Goal: Transaction & Acquisition: Purchase product/service

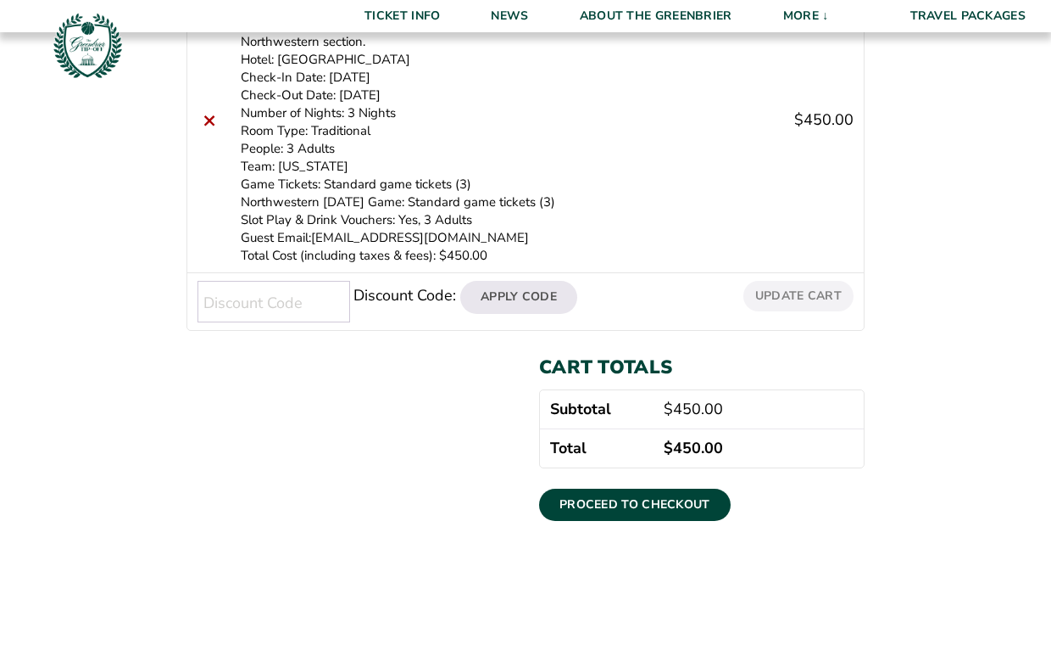
scroll to position [434, 0]
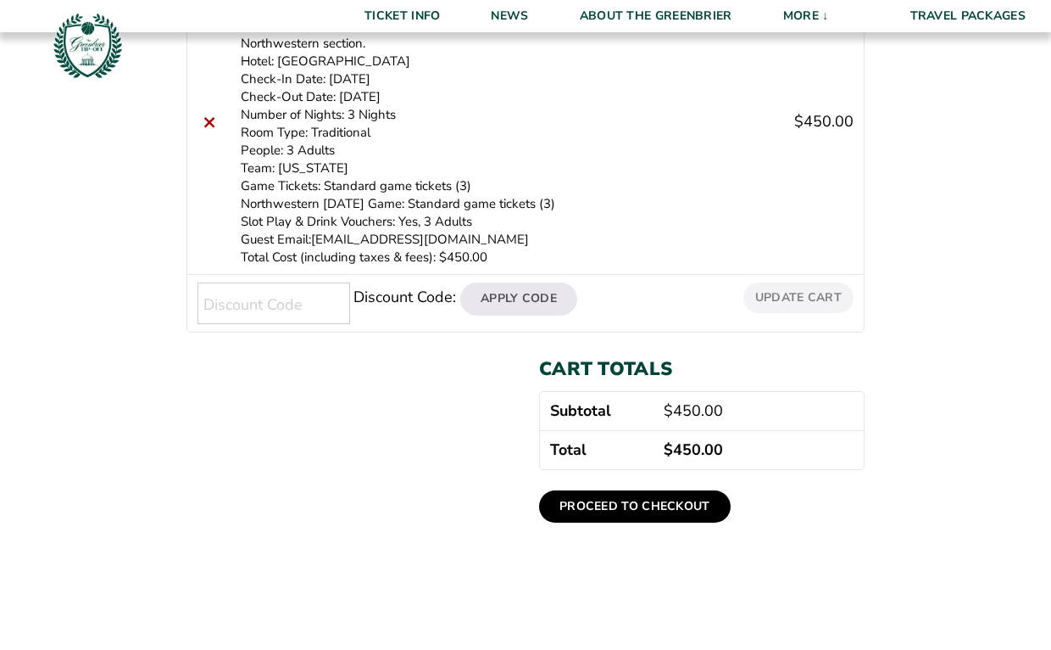
click at [626, 503] on link "Proceed to checkout" at bounding box center [635, 506] width 192 height 32
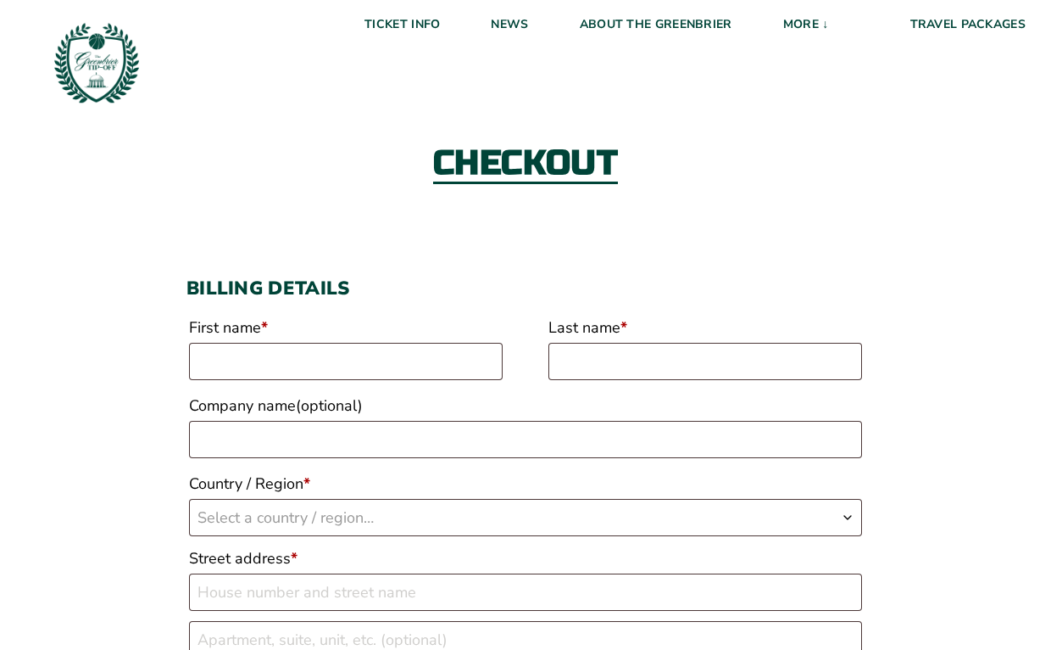
click at [432, 337] on label "First name *" at bounding box center [346, 327] width 314 height 31
click at [432, 343] on input "First name *" at bounding box center [346, 361] width 314 height 37
click at [427, 356] on input "First name *" at bounding box center [346, 361] width 314 height 37
type input "Eileen"
type input "Brady"
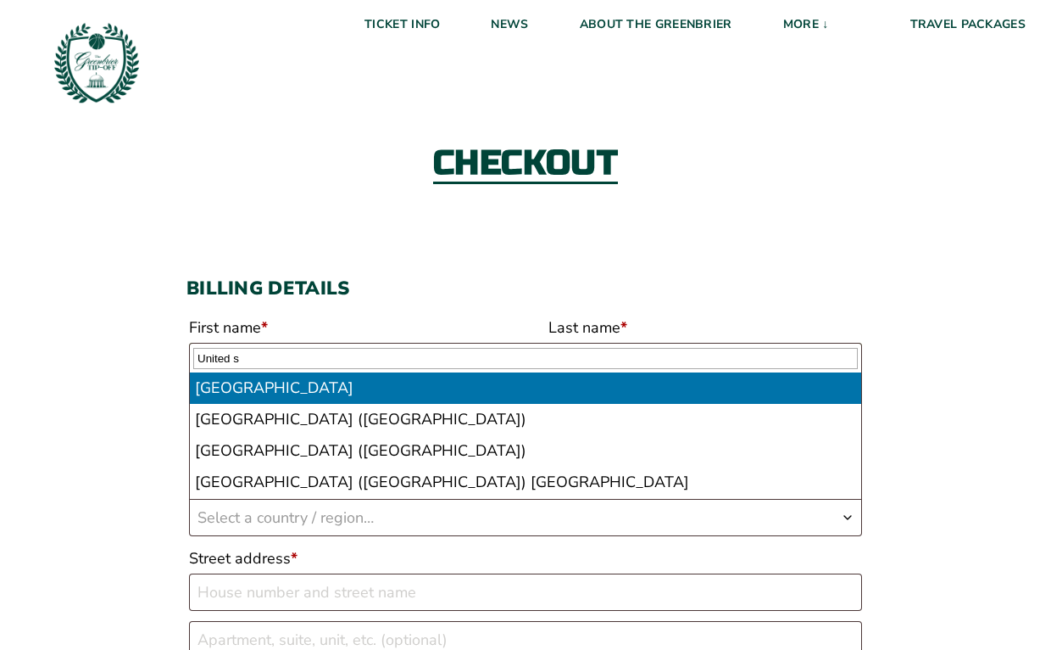
type input "United s"
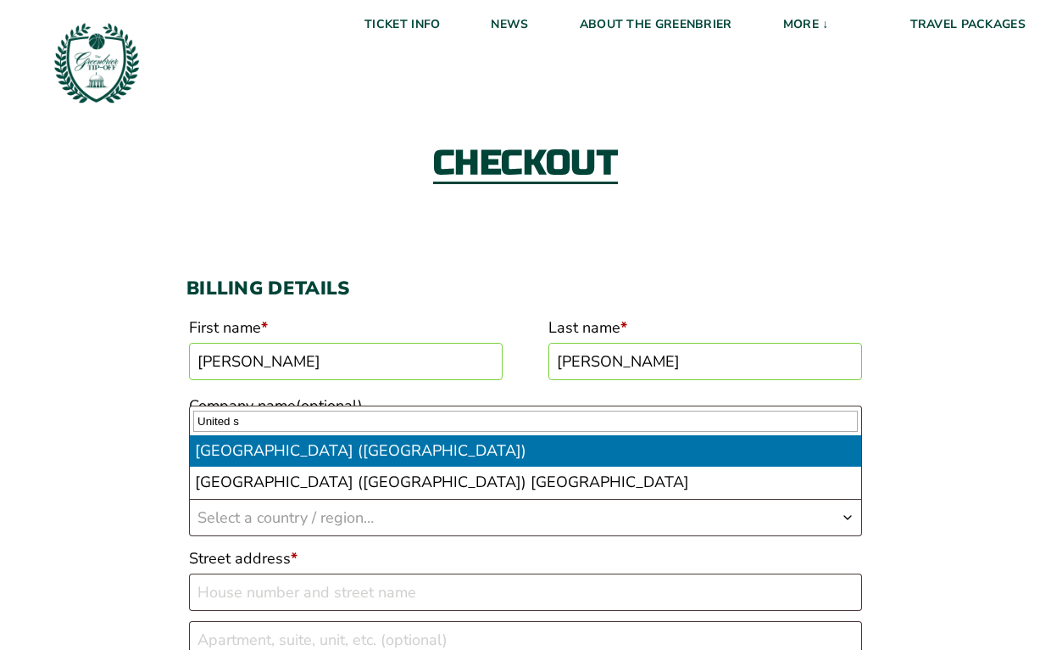
select select "US"
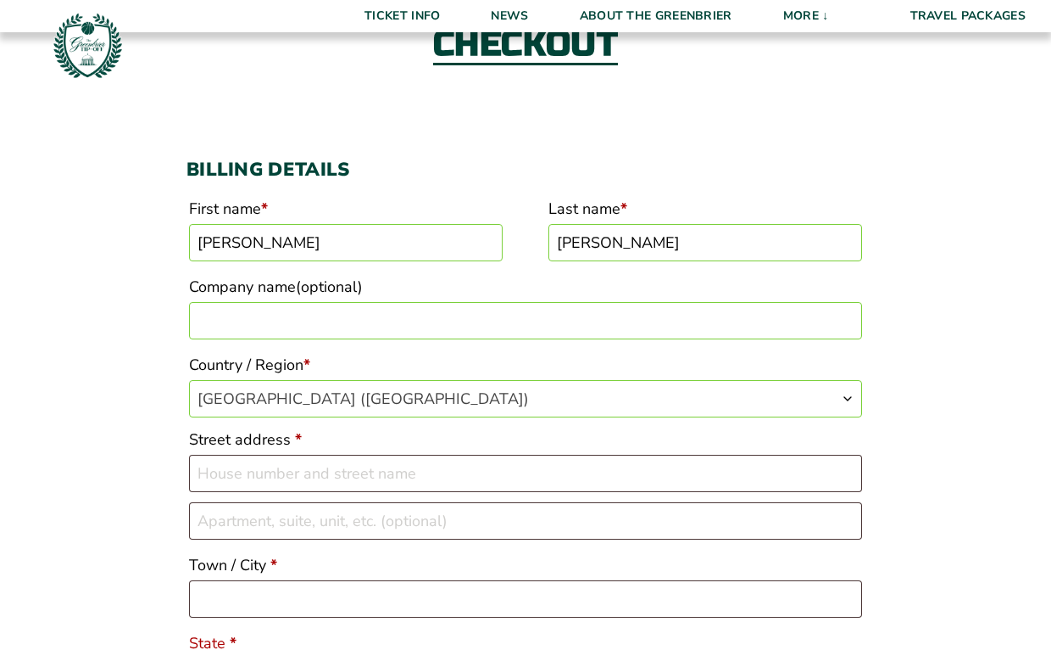
scroll to position [121, 0]
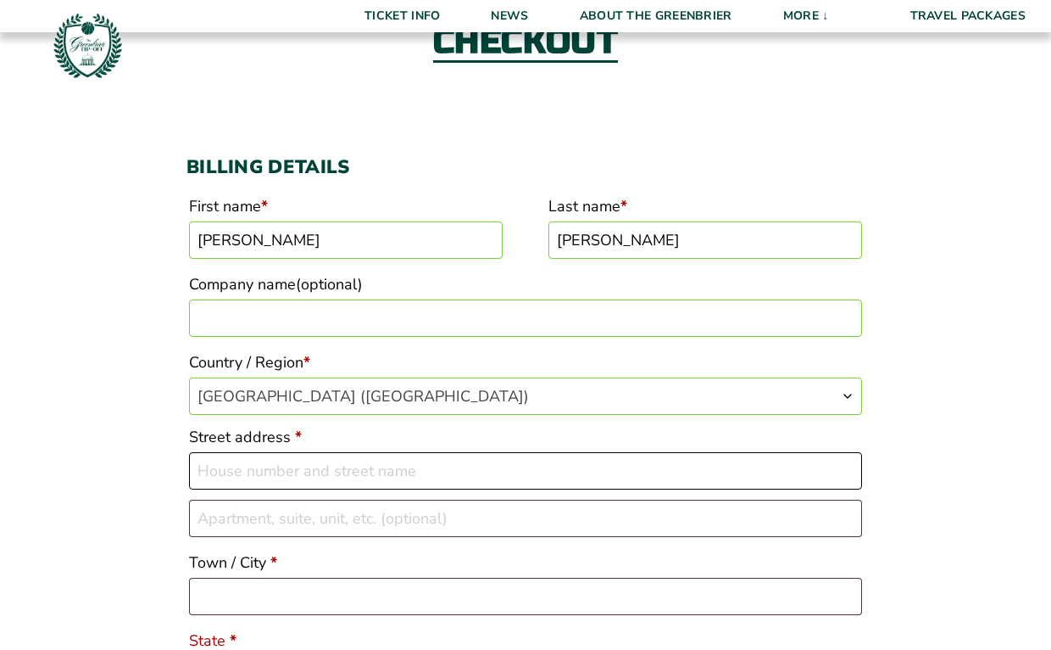
click at [346, 476] on input "Street address *" at bounding box center [525, 470] width 673 height 37
type input "[STREET_ADDRESS]"
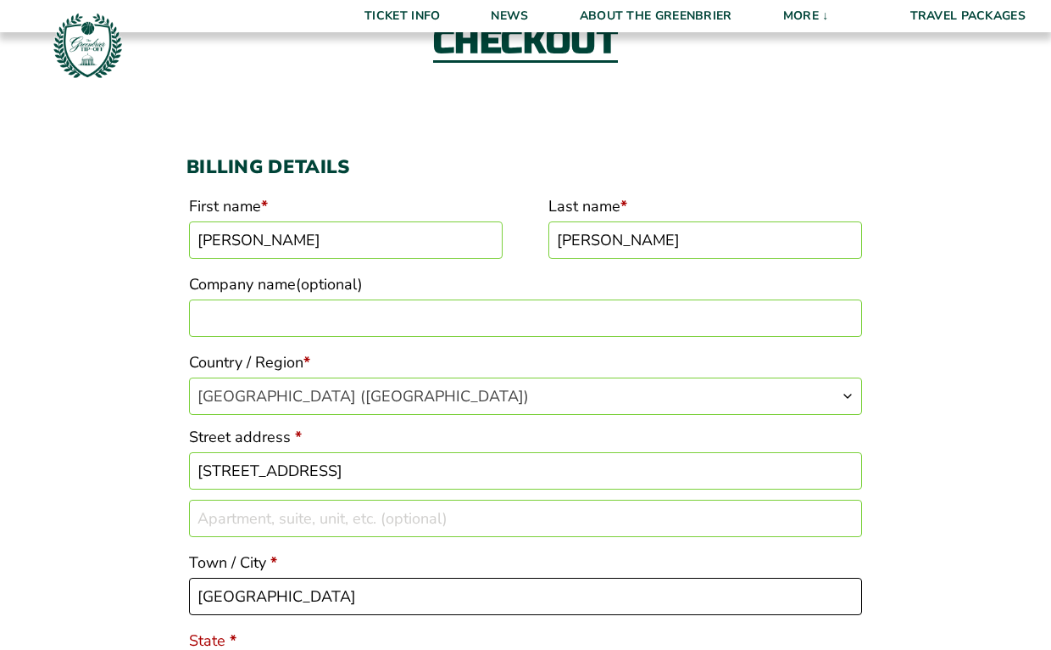
type input "Lake Bluff"
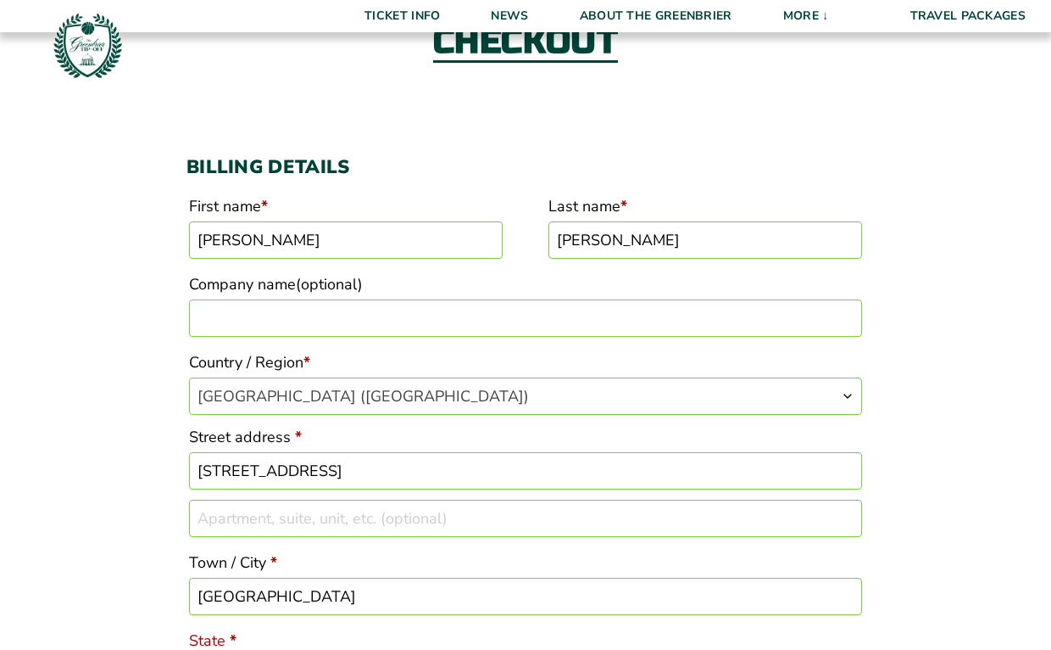
scroll to position [472, 0]
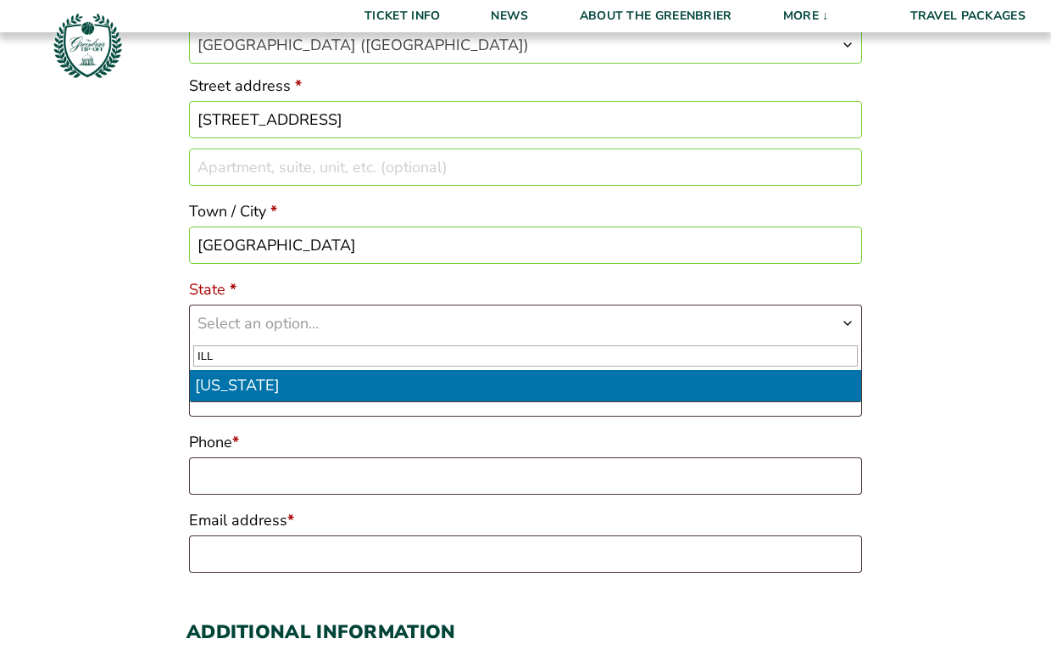
type input "ILL"
select select "IL"
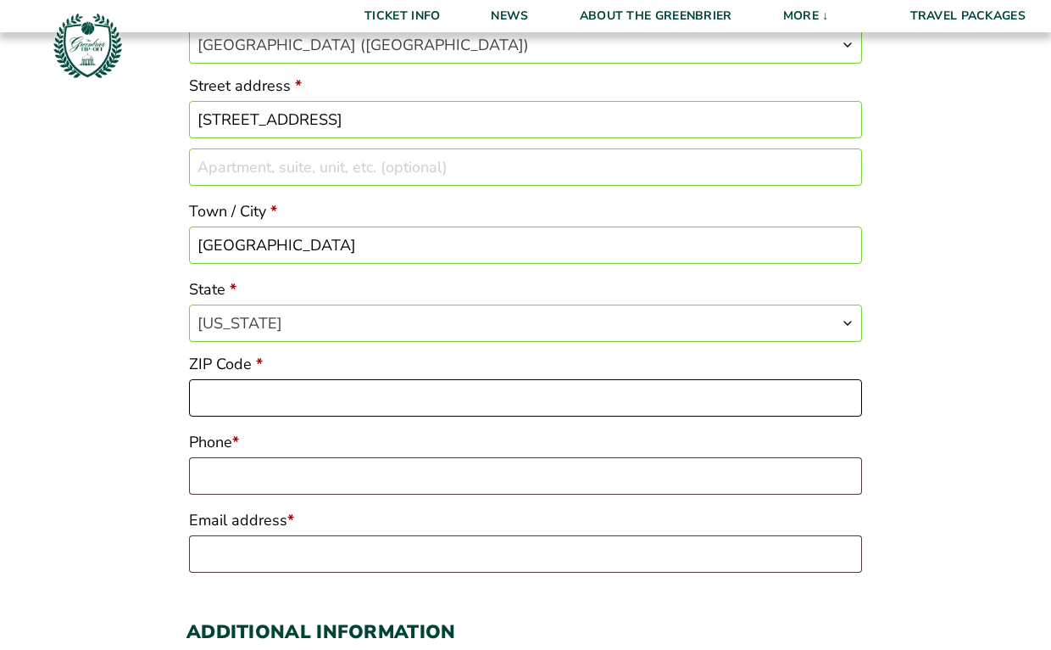
click at [264, 409] on input "ZIP Code *" at bounding box center [525, 397] width 673 height 37
type input "60044"
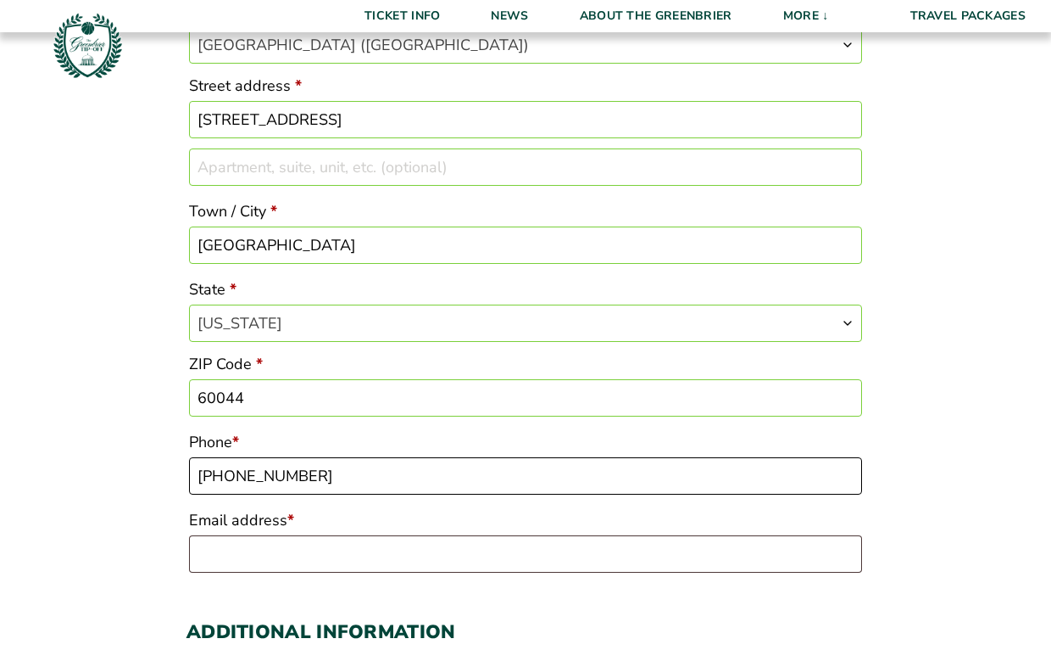
type input "[PHONE_NUMBER]"
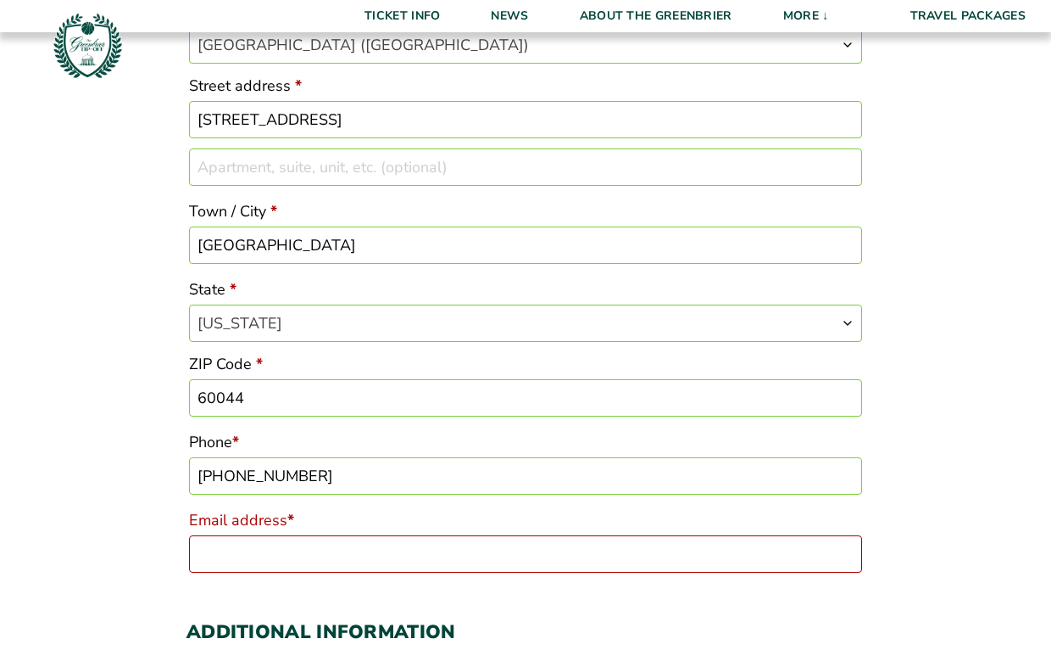
click at [275, 556] on input "Email address *" at bounding box center [525, 553] width 673 height 37
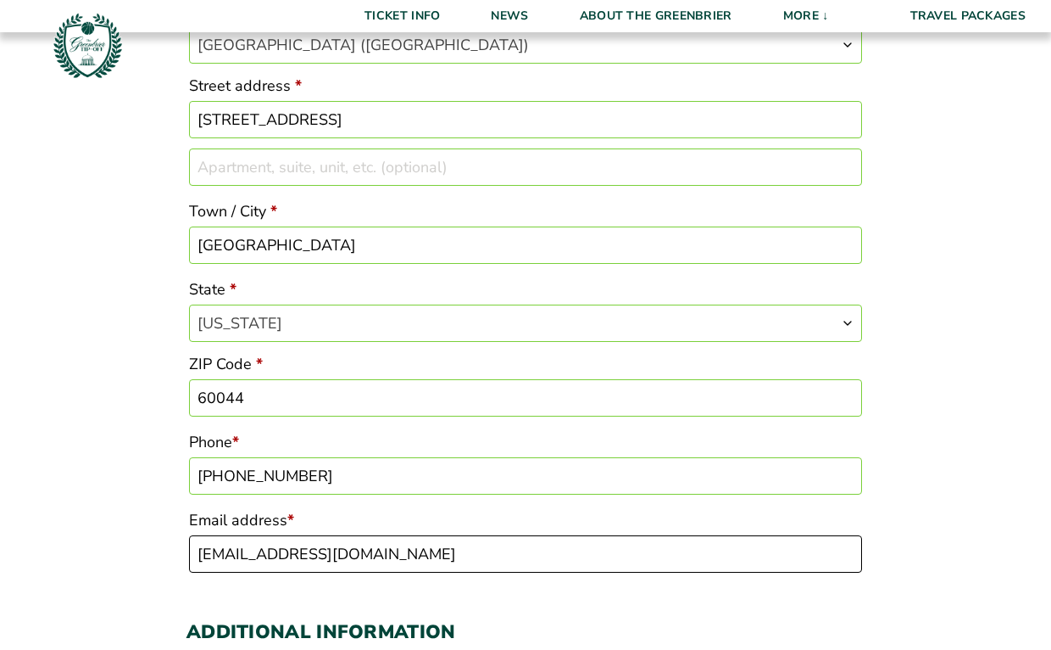
type input "[EMAIL_ADDRESS][DOMAIN_NAME]"
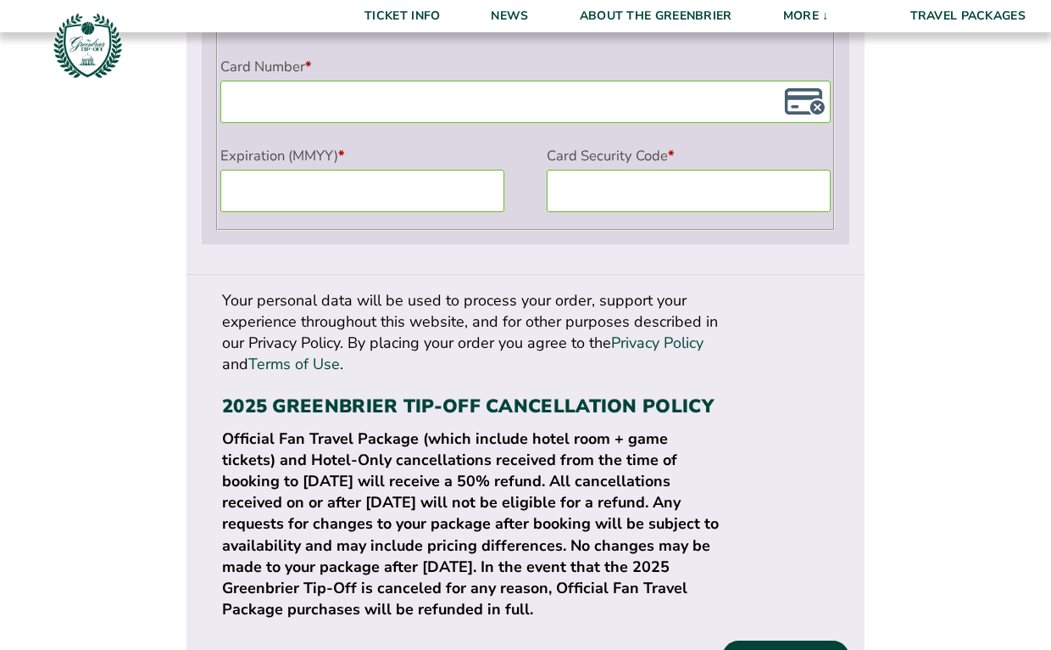
scroll to position [1701, 0]
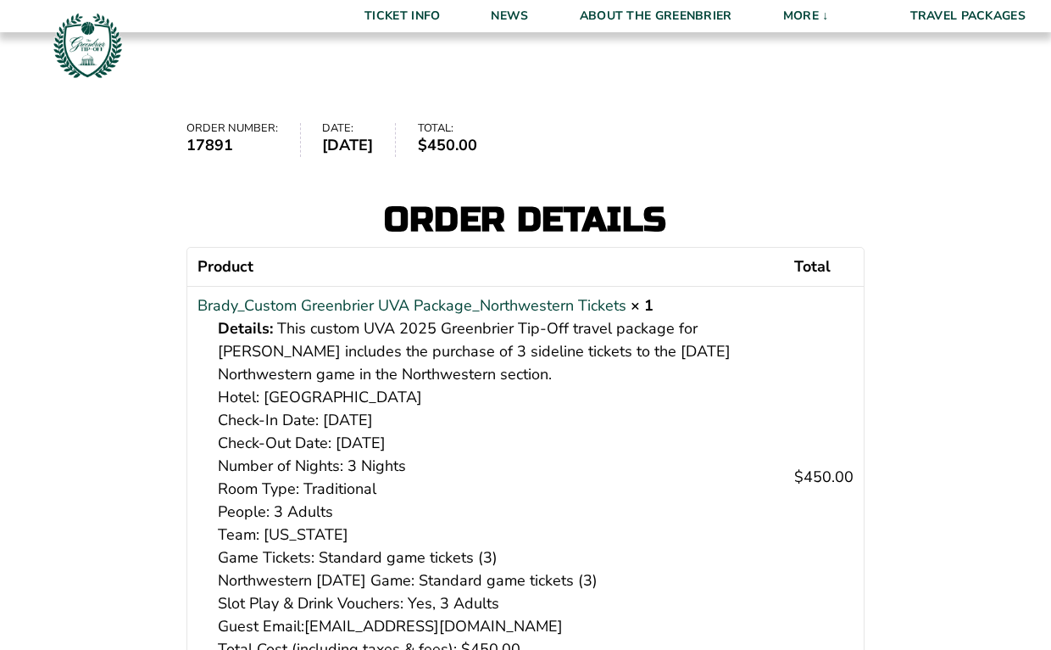
scroll to position [195, 0]
